Goal: Task Accomplishment & Management: Use online tool/utility

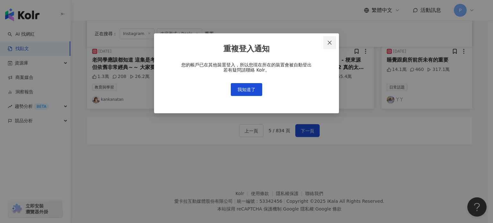
click at [331, 43] on icon "close" at bounding box center [329, 42] width 5 height 5
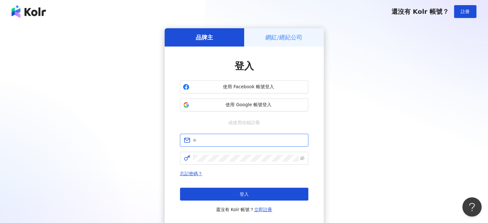
type input "**********"
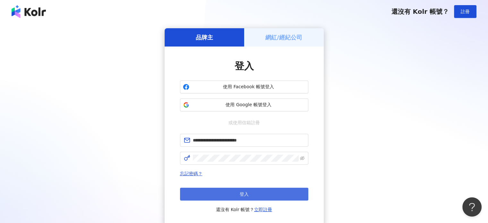
click at [237, 198] on button "登入" at bounding box center [244, 194] width 128 height 13
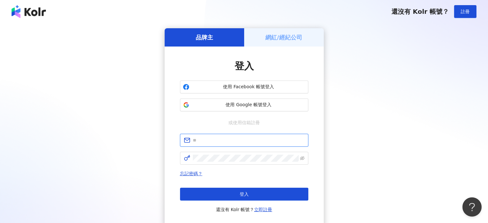
type input "**********"
